Goal: Find specific fact: Find specific fact

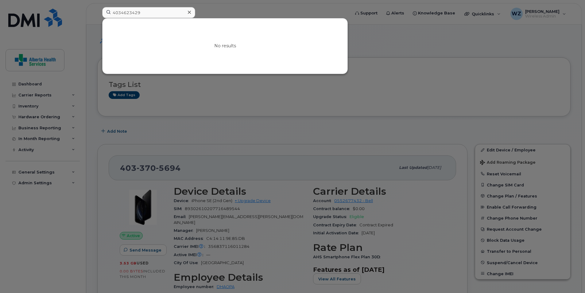
scroll to position [307, 0]
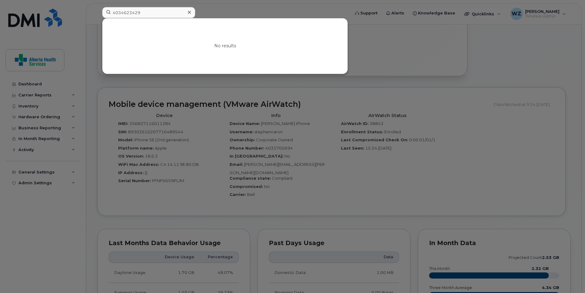
click at [188, 13] on icon at bounding box center [189, 12] width 3 height 5
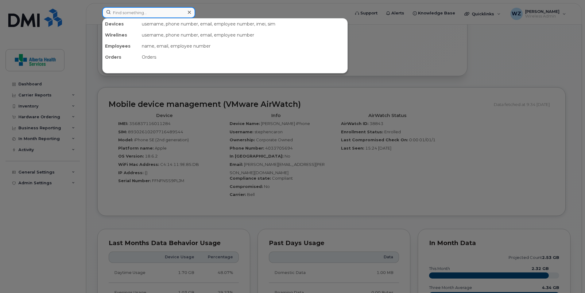
paste input "7803948388"
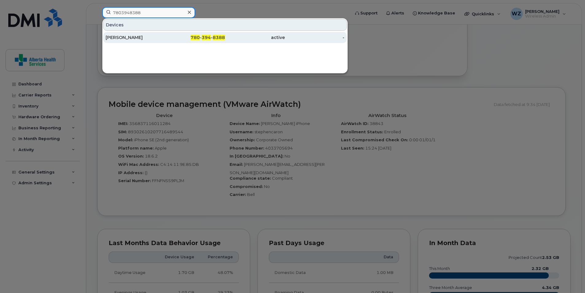
type input "7803948388"
click at [128, 36] on div "[PERSON_NAME]" at bounding box center [136, 37] width 60 height 6
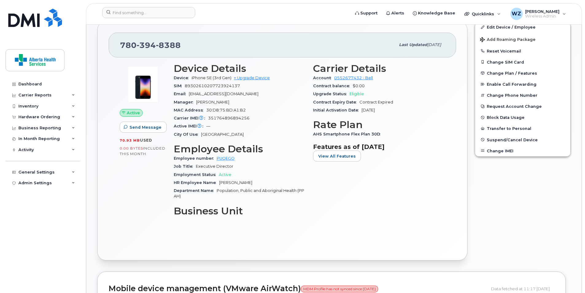
scroll to position [246, 0]
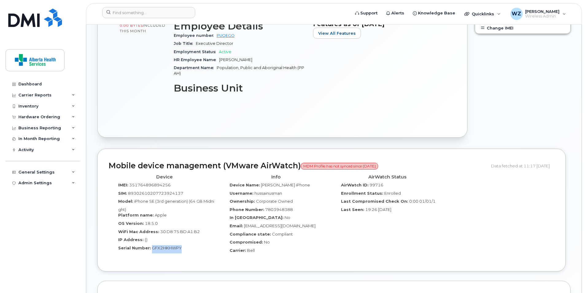
drag, startPoint x: 179, startPoint y: 248, endPoint x: 151, endPoint y: 249, distance: 28.0
click at [151, 249] on div "Serial Number: GFX2HKHWPY" at bounding box center [164, 249] width 102 height 8
copy span "GFX2HKHWPY"
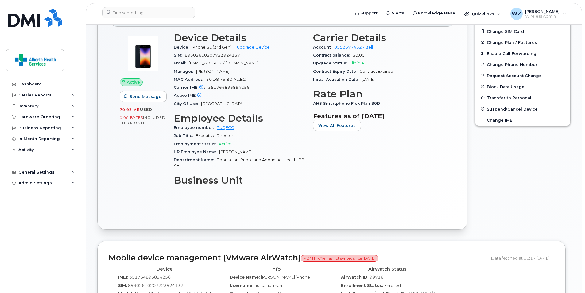
scroll to position [123, 0]
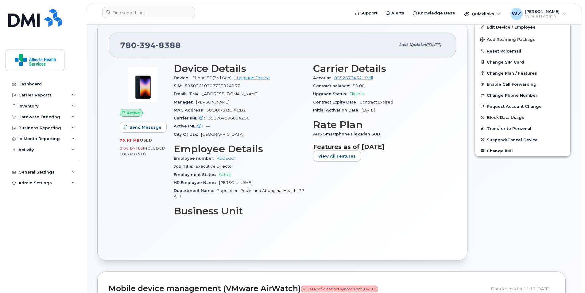
drag, startPoint x: 276, startPoint y: 94, endPoint x: 189, endPoint y: 94, distance: 86.6
click at [189, 94] on div "Email Hussain.Usman@albertahealthservices.ca" at bounding box center [240, 94] width 132 height 8
copy span "Hussain.Usman@albertahealthservices.ca"
